Goal: Task Accomplishment & Management: Complete application form

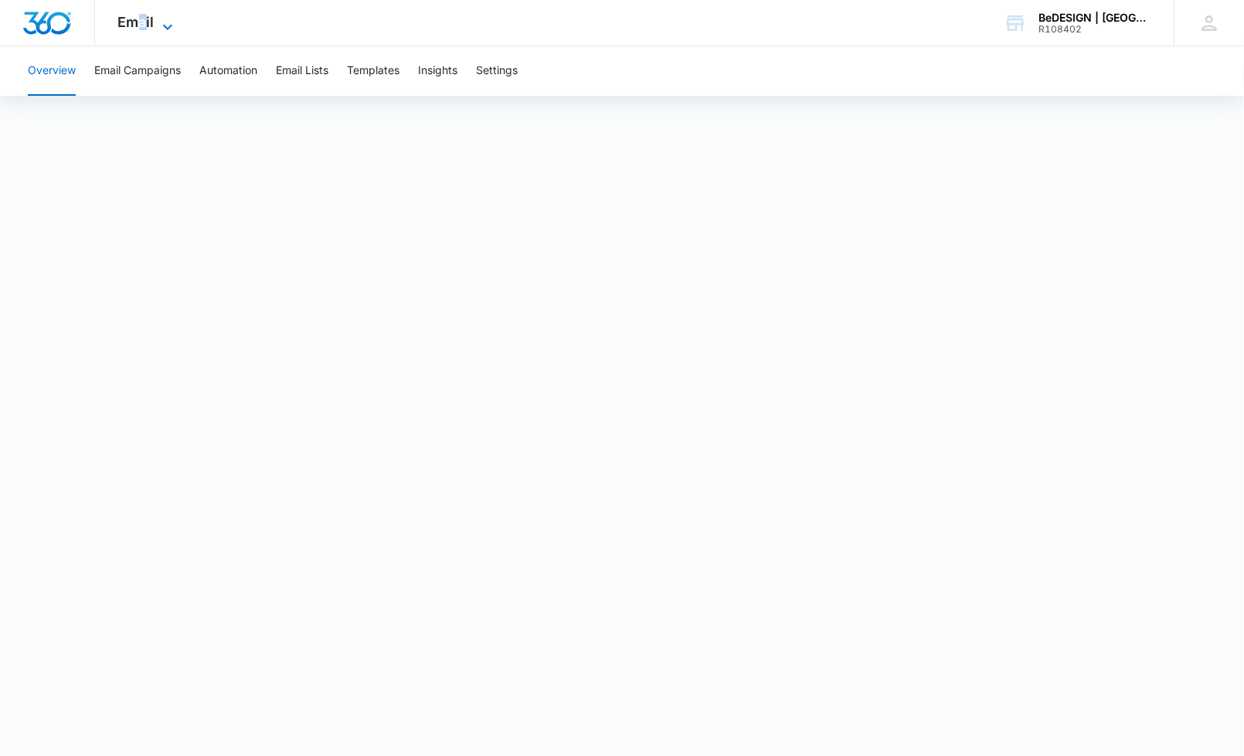
click at [142, 15] on span "Email" at bounding box center [136, 22] width 36 height 16
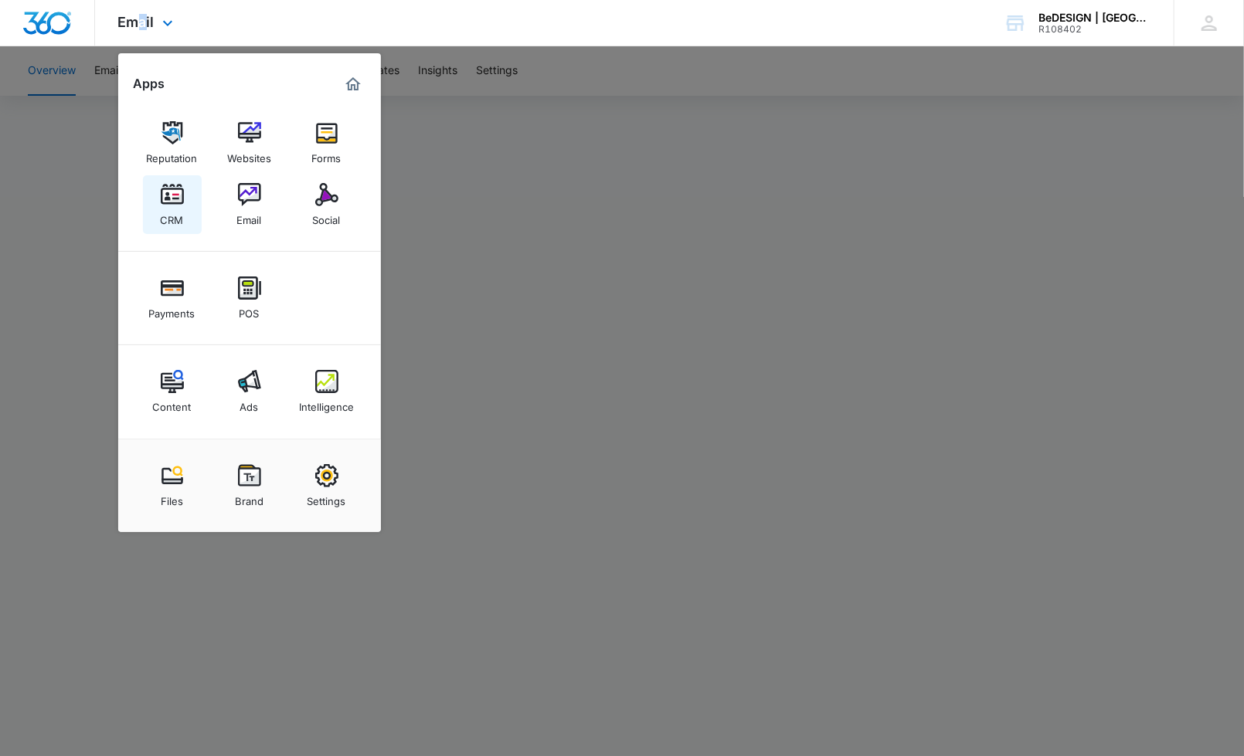
click at [184, 191] on link "CRM" at bounding box center [172, 204] width 59 height 59
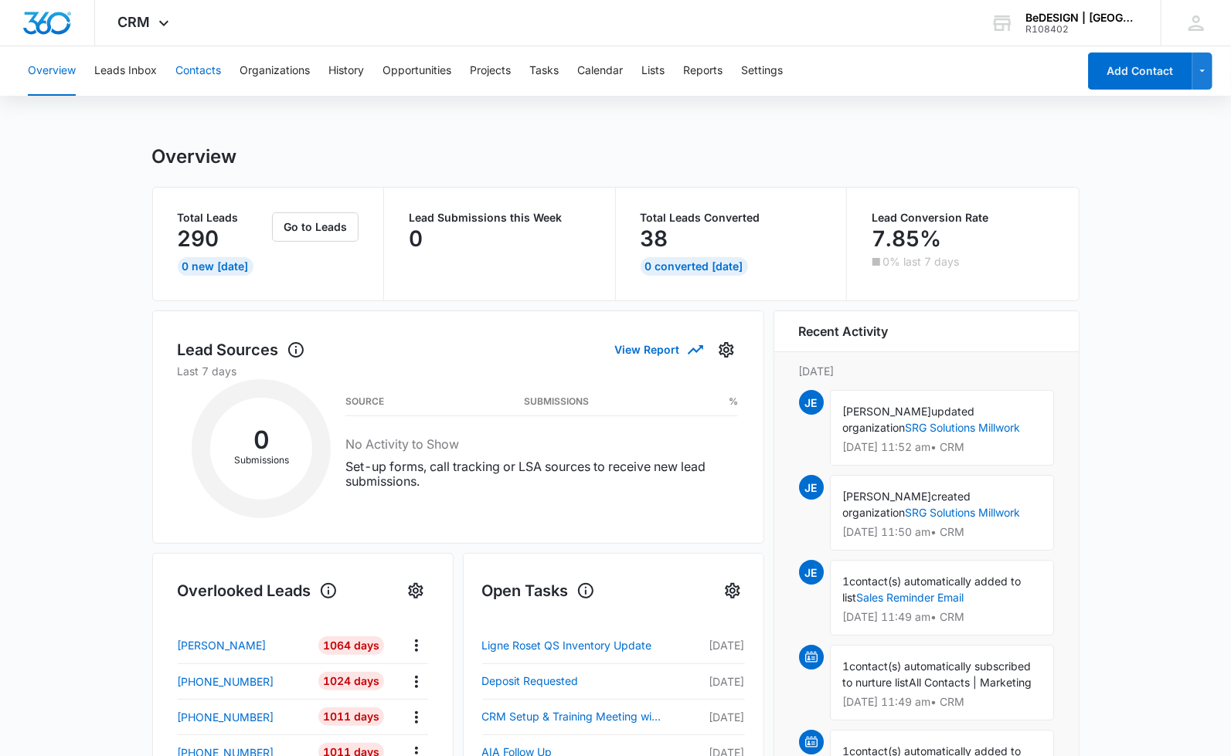
click at [201, 60] on button "Contacts" at bounding box center [198, 70] width 46 height 49
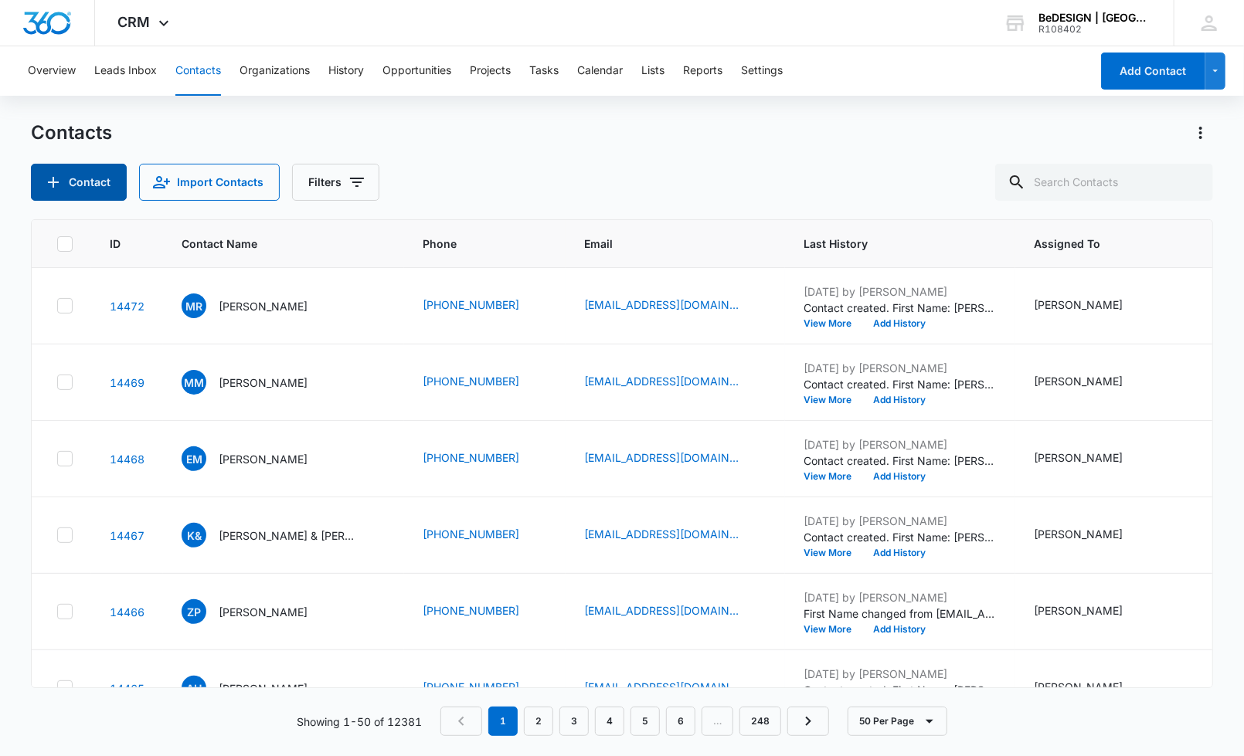
click at [91, 168] on button "Contact" at bounding box center [79, 182] width 96 height 37
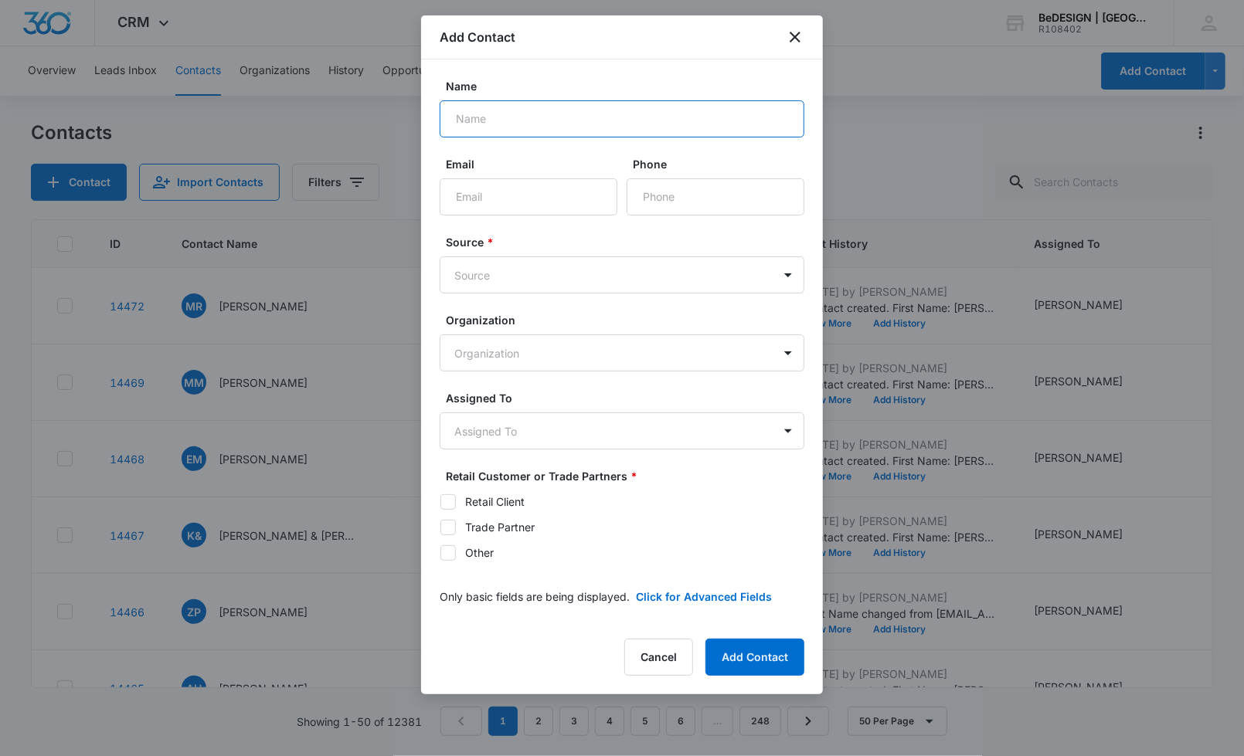
click at [518, 106] on input "Name" at bounding box center [622, 118] width 365 height 37
click at [573, 117] on input "Jeanette" at bounding box center [622, 118] width 365 height 37
type input "Jeanette Garrett"
click at [511, 199] on input "Email" at bounding box center [529, 196] width 178 height 37
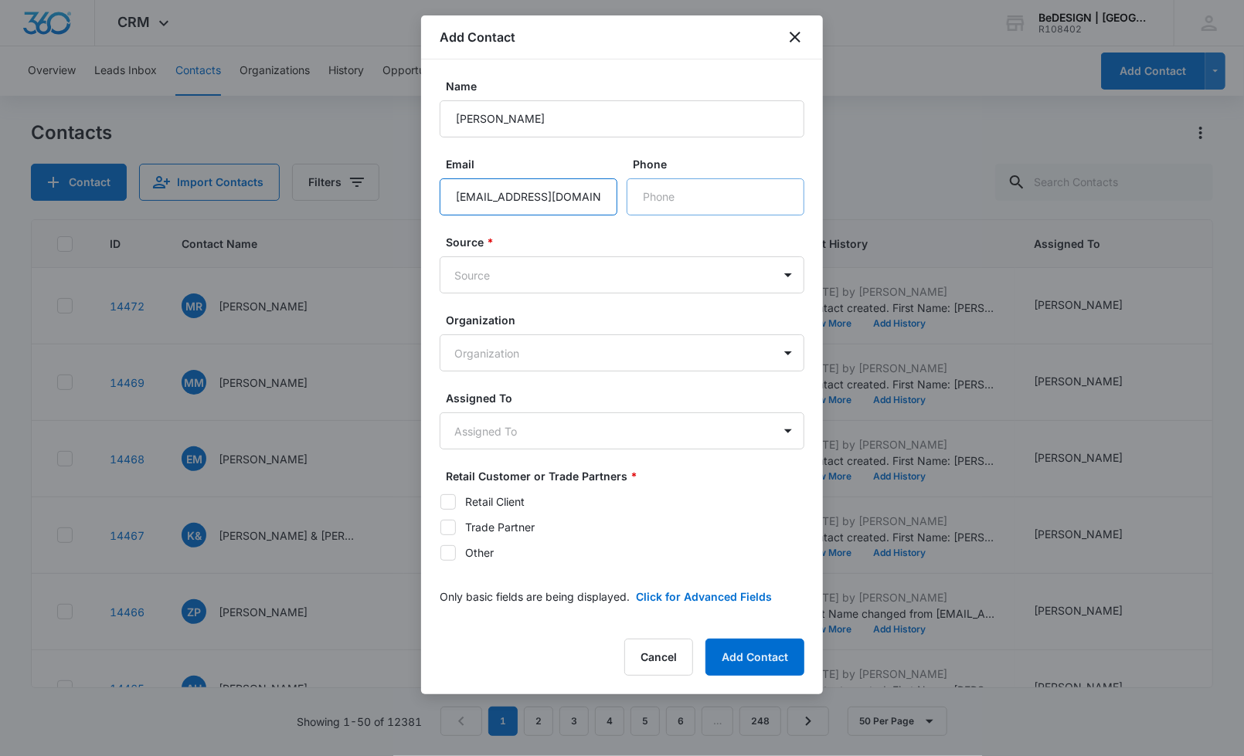
type input "garrettcj@comcast.net"
click at [643, 181] on input "Phone" at bounding box center [716, 196] width 178 height 37
paste input "(832) 31"
type input "(832) 316-8888"
click at [595, 264] on body "CRM Apps Reputation Websites Forms CRM Email Social Payments POS Content Ads In…" at bounding box center [622, 378] width 1244 height 756
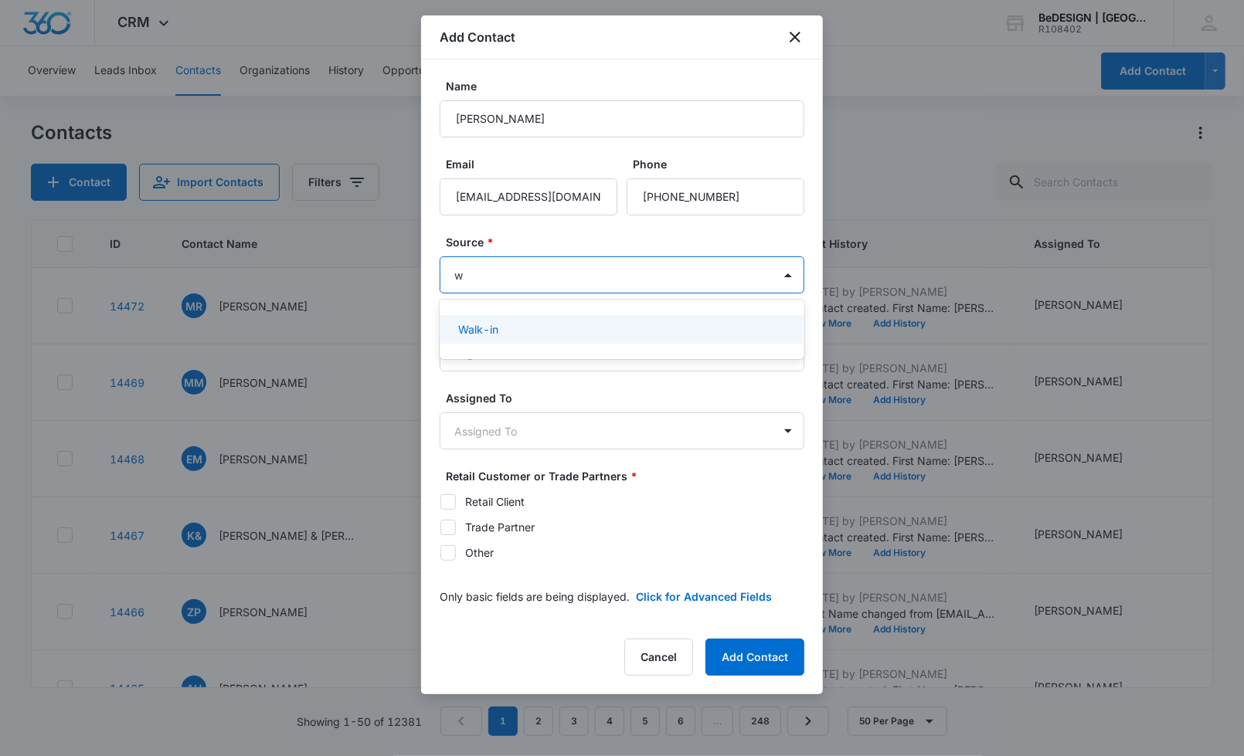
type input "wa"
click at [549, 329] on div "Walk-in" at bounding box center [620, 329] width 324 height 16
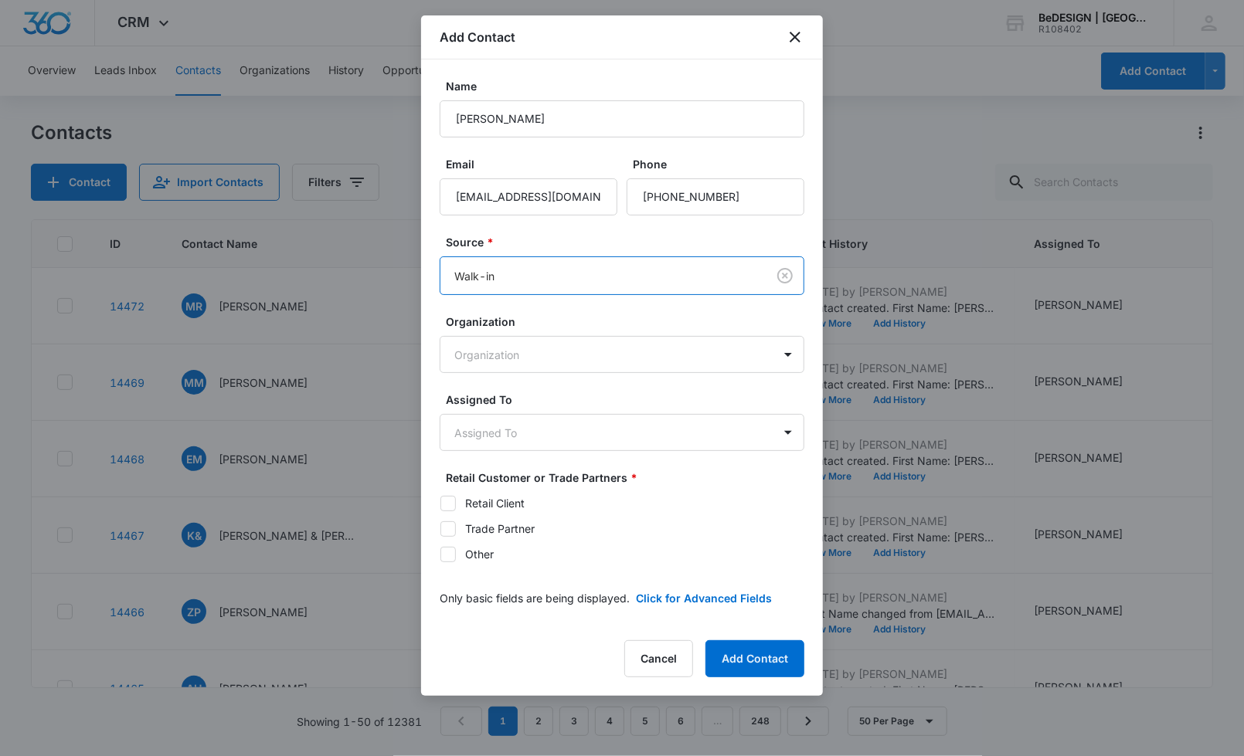
click at [518, 400] on label "Assigned To" at bounding box center [628, 400] width 365 height 16
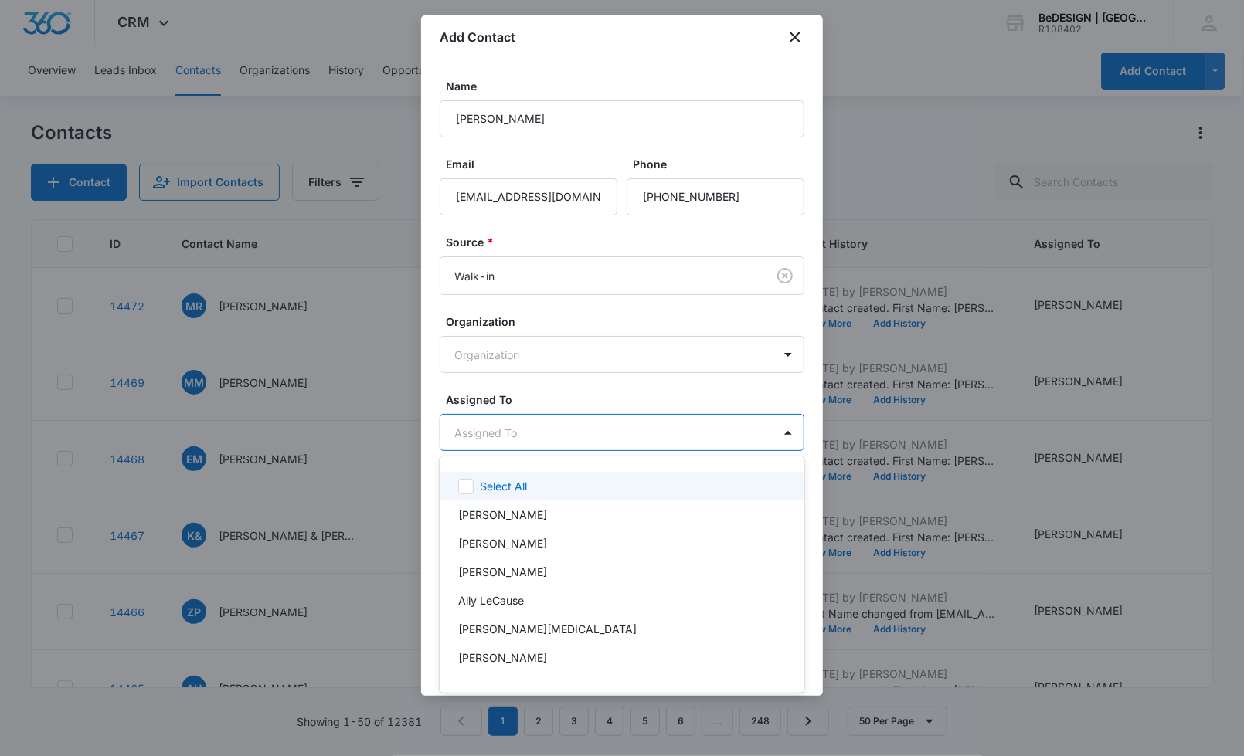
click at [537, 428] on body "CRM Apps Reputation Websites Forms CRM Email Social Payments POS Content Ads In…" at bounding box center [622, 378] width 1244 height 756
click at [544, 510] on div "[PERSON_NAME]" at bounding box center [620, 515] width 324 height 16
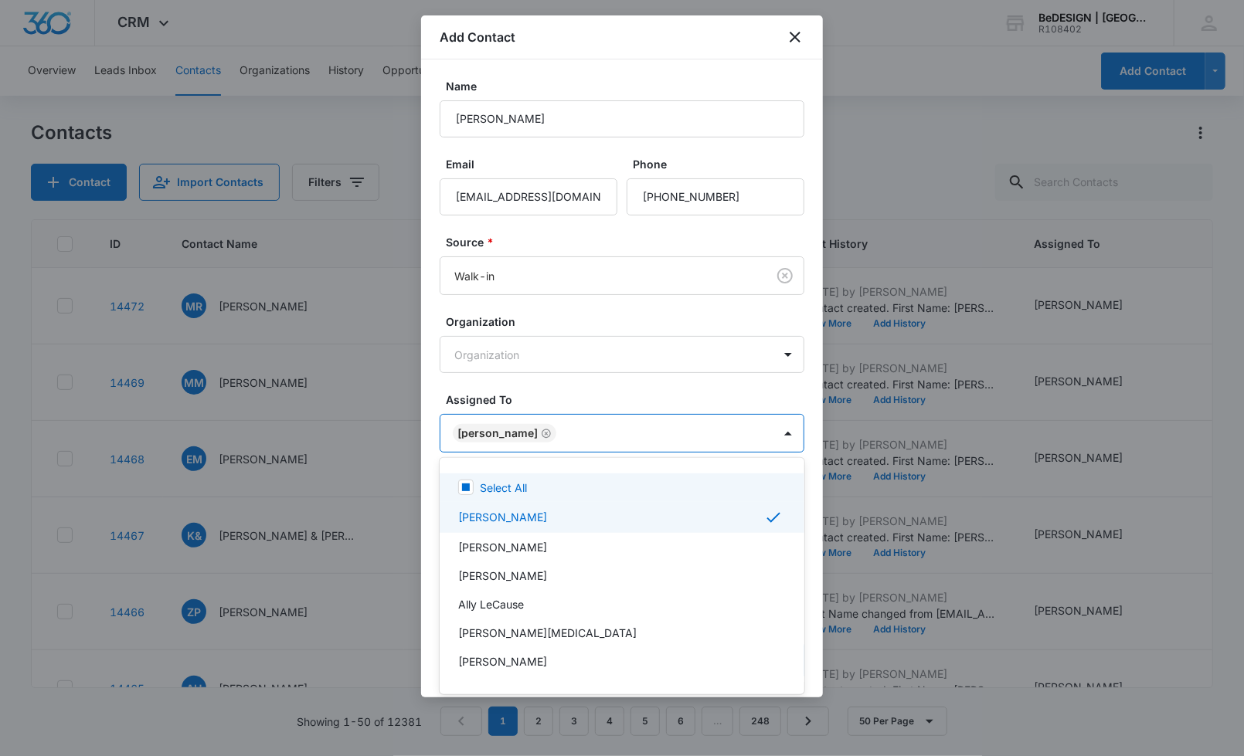
click at [579, 395] on div at bounding box center [622, 378] width 1244 height 756
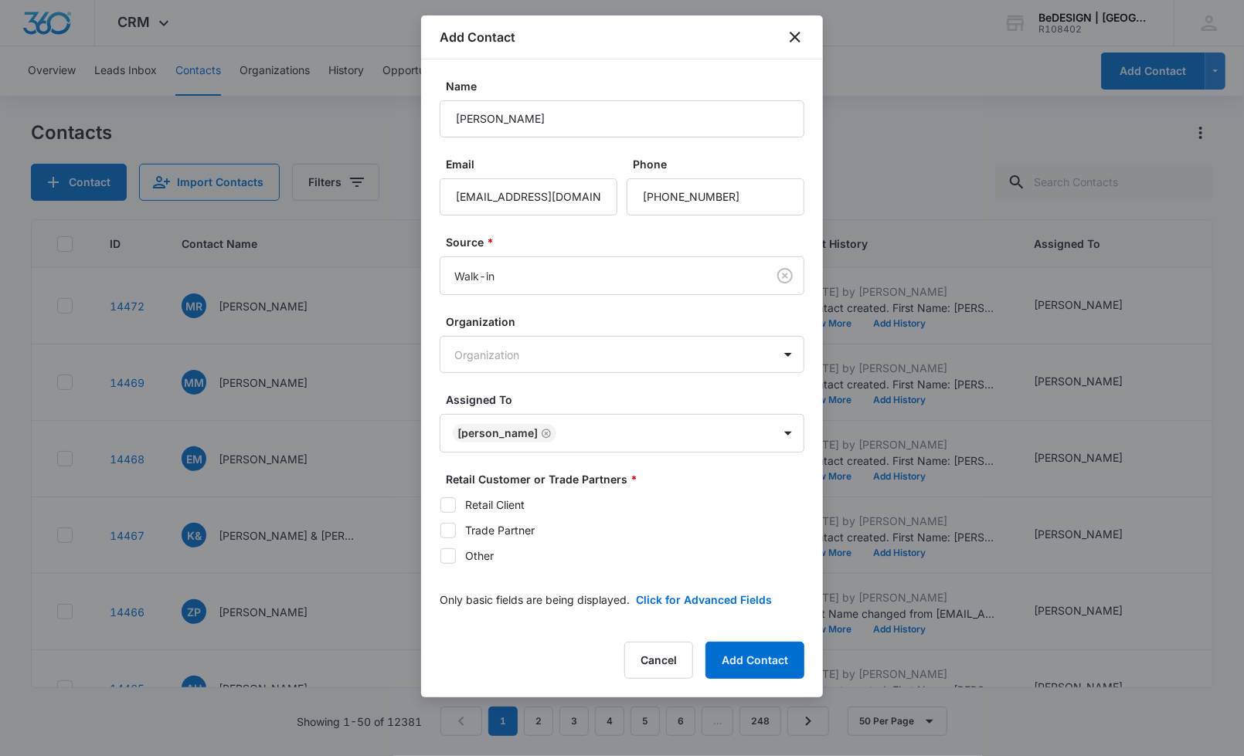
click at [496, 494] on div "Retail Customer or Trade Partners * Retail Client Trade Partner Other" at bounding box center [622, 522] width 365 height 102
click at [472, 507] on div "Retail Client" at bounding box center [494, 505] width 59 height 16
click at [440, 505] on input "Retail Client" at bounding box center [440, 505] width 1 height 1
checkbox input "true"
click at [776, 661] on button "Add Contact" at bounding box center [754, 660] width 99 height 37
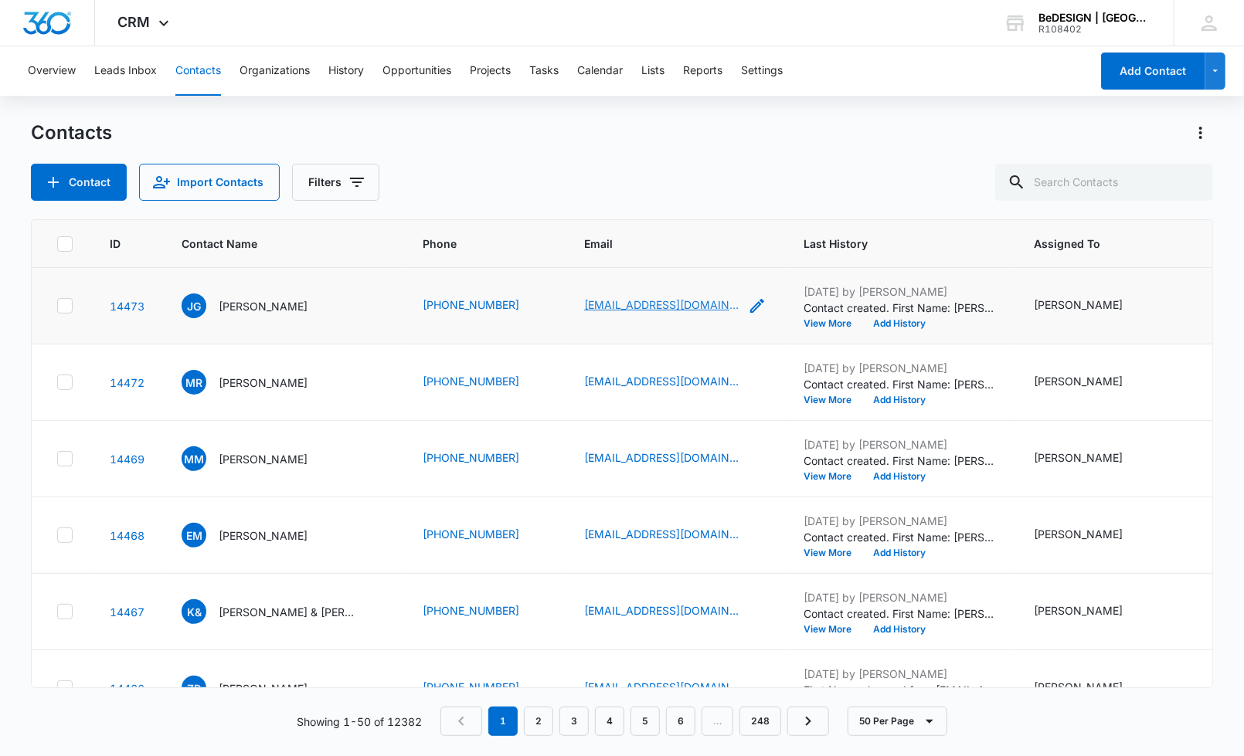
drag, startPoint x: 637, startPoint y: 324, endPoint x: 645, endPoint y: 304, distance: 20.8
